Goal: Task Accomplishment & Management: Manage account settings

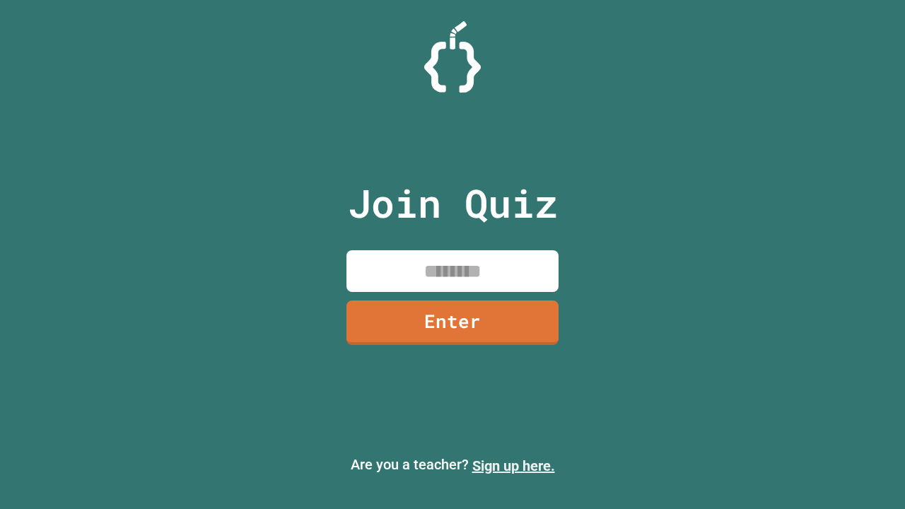
click at [513, 466] on link "Sign up here." at bounding box center [513, 465] width 83 height 17
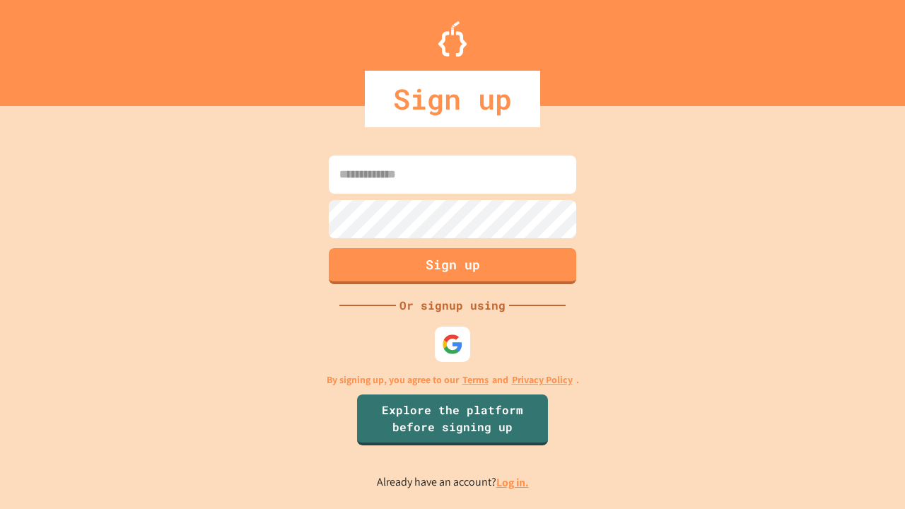
click at [513, 482] on link "Log in." at bounding box center [512, 482] width 33 height 15
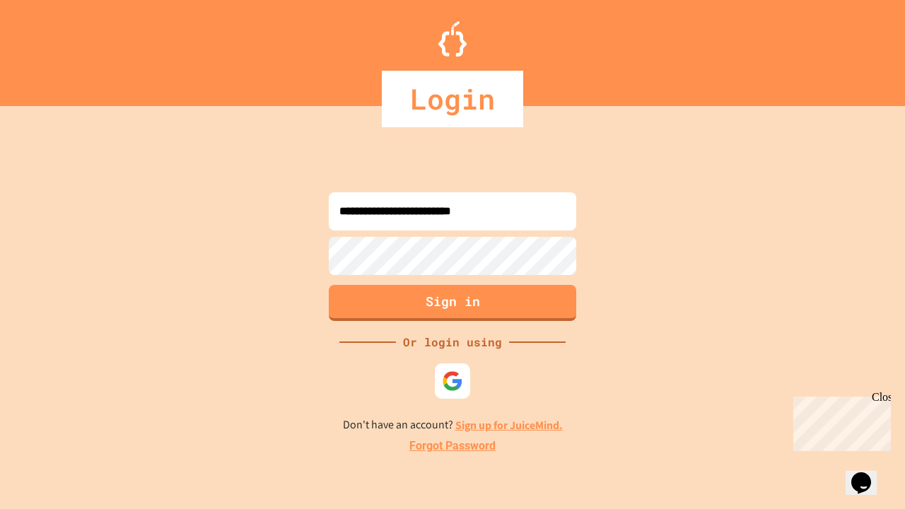
type input "**********"
